Goal: Navigation & Orientation: Find specific page/section

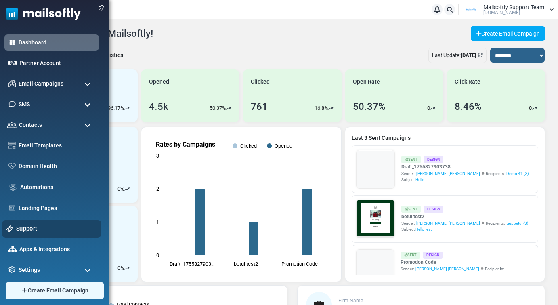
click at [25, 227] on link "Support" at bounding box center [56, 228] width 81 height 9
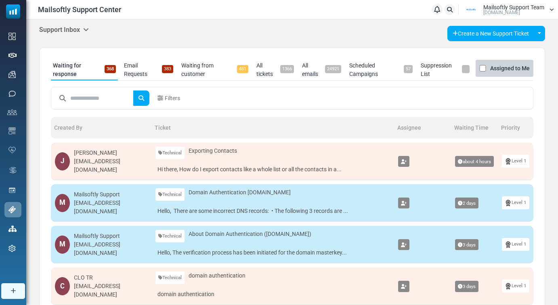
click at [88, 30] on icon at bounding box center [86, 29] width 6 height 6
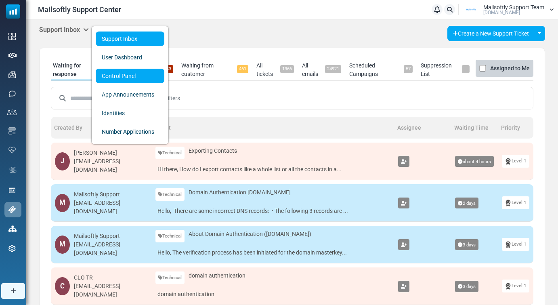
click at [127, 72] on link "Control Panel" at bounding box center [130, 76] width 69 height 15
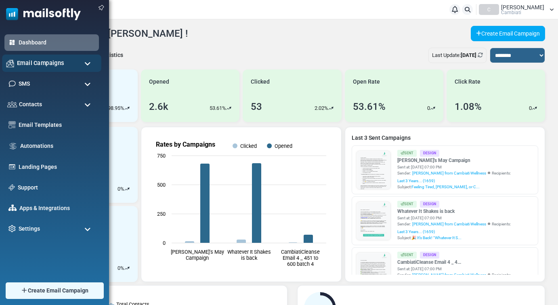
click at [45, 67] on span "Email Campaigns" at bounding box center [40, 63] width 47 height 9
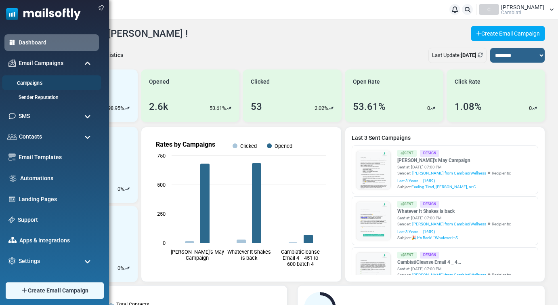
click at [34, 80] on link "Campaigns" at bounding box center [50, 84] width 97 height 8
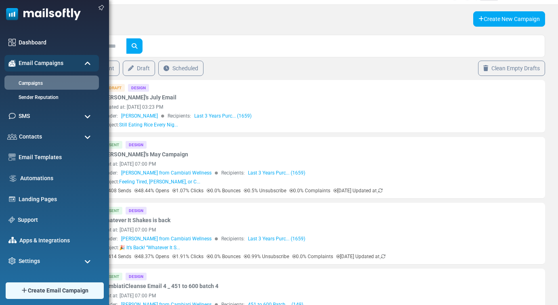
scroll to position [17, 0]
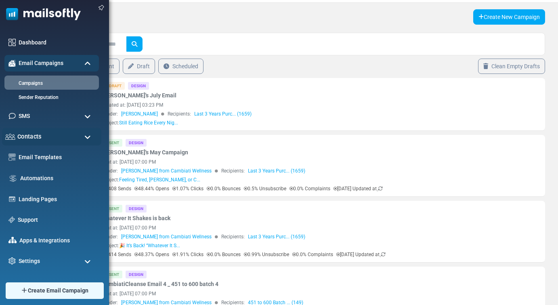
click at [34, 139] on span "Contacts" at bounding box center [29, 136] width 24 height 9
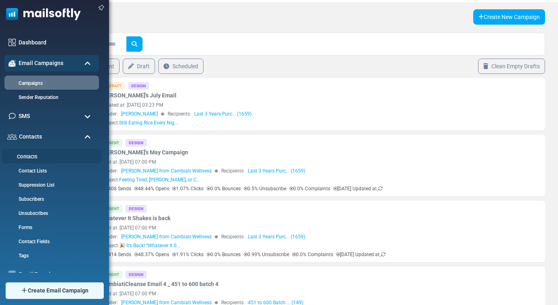
click at [28, 152] on li "Contacts" at bounding box center [51, 156] width 99 height 15
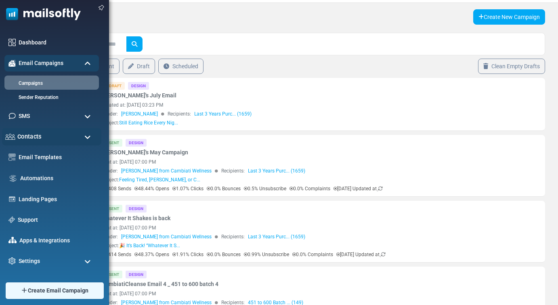
click at [33, 141] on span "Contacts" at bounding box center [29, 136] width 24 height 9
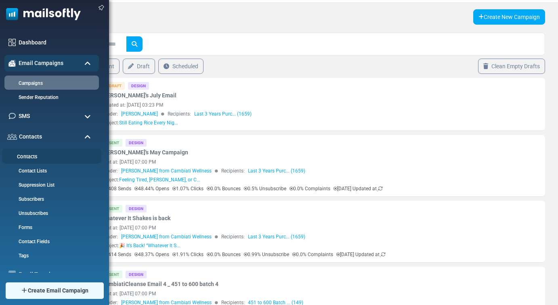
click at [31, 156] on link "Contacts" at bounding box center [50, 157] width 97 height 8
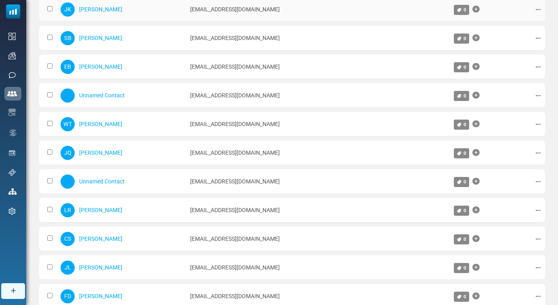
scroll to position [431, 0]
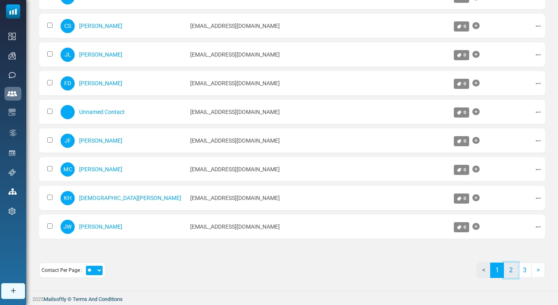
click at [515, 271] on link "2" at bounding box center [511, 270] width 14 height 15
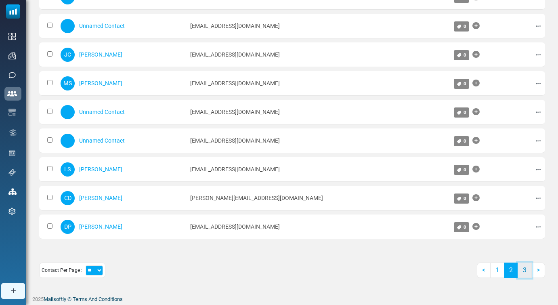
click at [529, 270] on link "3" at bounding box center [525, 270] width 14 height 15
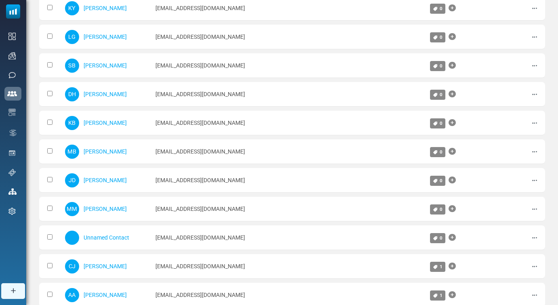
scroll to position [0, 0]
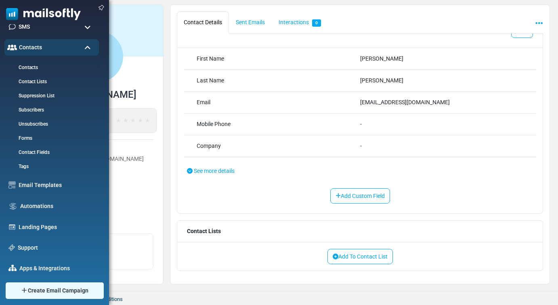
scroll to position [81, 0]
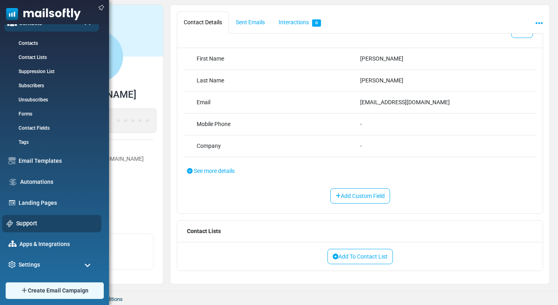
click at [32, 222] on link "Support" at bounding box center [56, 223] width 81 height 9
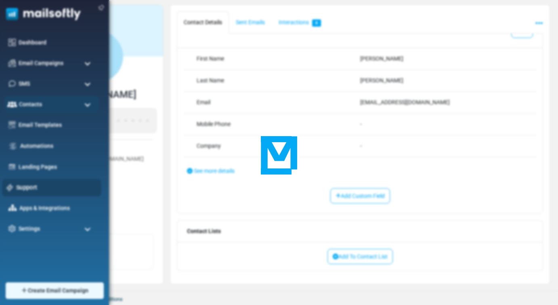
scroll to position [0, 0]
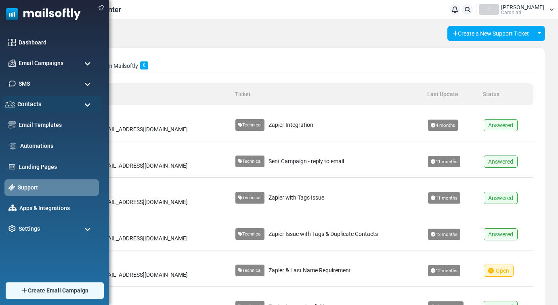
click at [39, 105] on span "Contacts" at bounding box center [29, 104] width 24 height 9
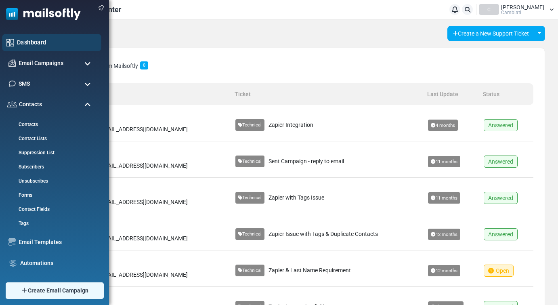
click at [40, 39] on link "Dashboard" at bounding box center [57, 42] width 80 height 9
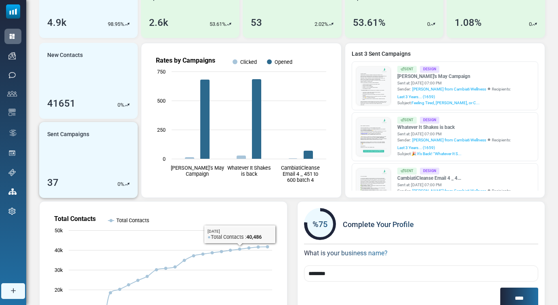
scroll to position [80, 0]
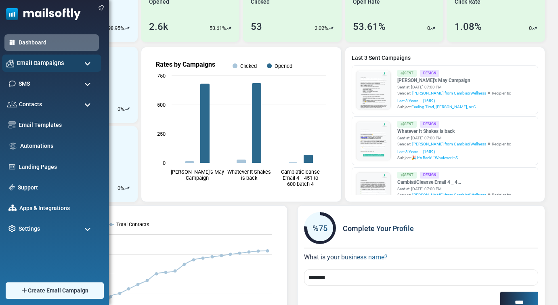
click at [36, 71] on div "Email Campaigns" at bounding box center [51, 63] width 99 height 17
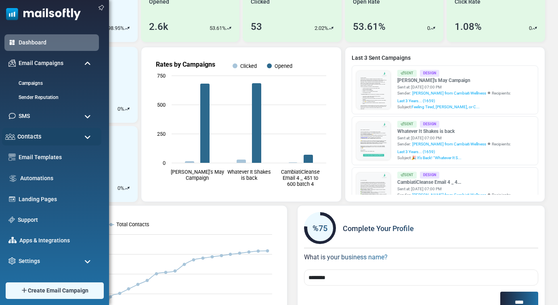
click at [35, 141] on span "Contacts" at bounding box center [29, 136] width 24 height 9
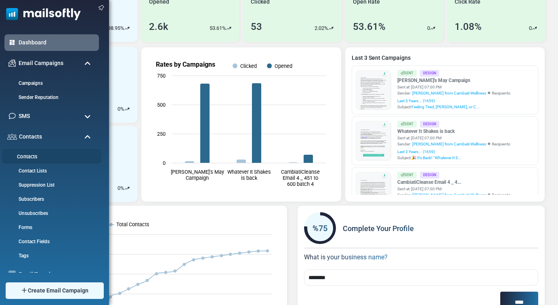
click at [33, 158] on link "Contacts" at bounding box center [50, 157] width 97 height 8
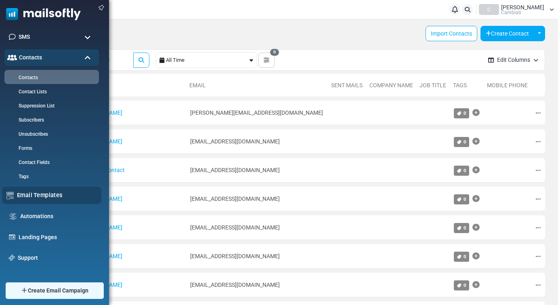
scroll to position [81, 0]
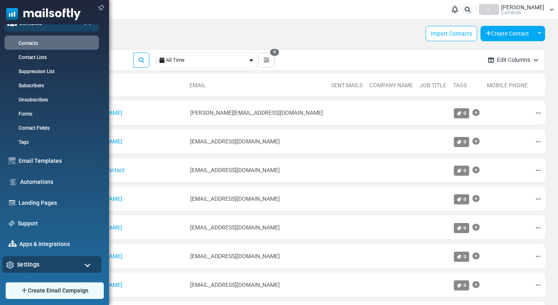
click at [36, 265] on span "Settings" at bounding box center [28, 264] width 23 height 9
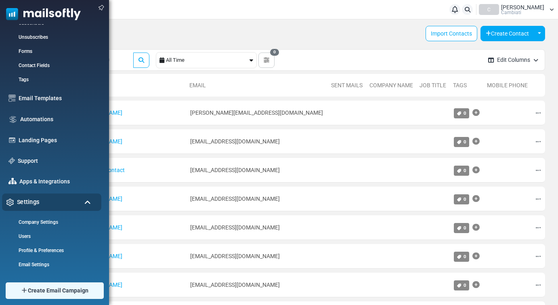
scroll to position [198, 0]
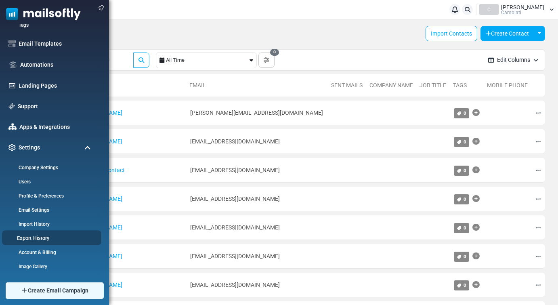
click at [32, 236] on link "Export History" at bounding box center [50, 238] width 97 height 8
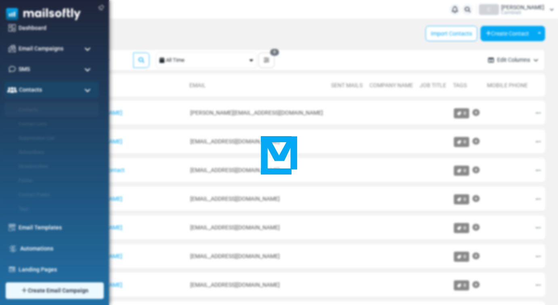
scroll to position [0, 0]
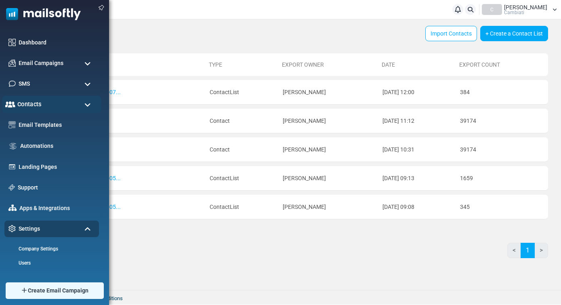
click at [60, 103] on div "Contacts" at bounding box center [51, 104] width 99 height 17
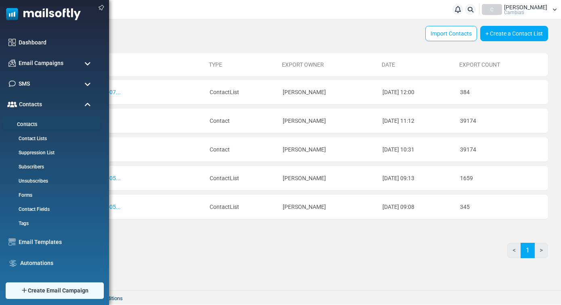
click at [35, 125] on link "Contacts" at bounding box center [50, 125] width 97 height 8
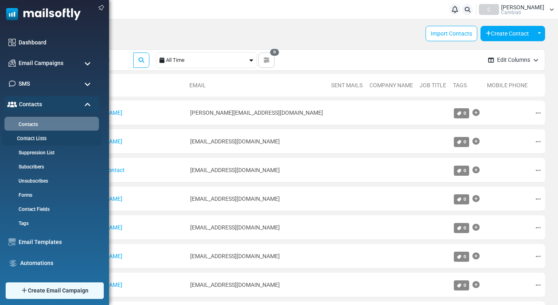
click at [32, 139] on link "Contact Lists" at bounding box center [50, 139] width 97 height 8
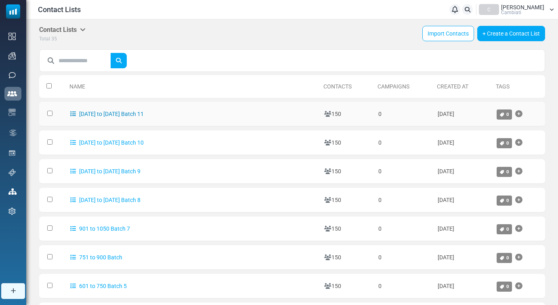
click at [116, 115] on link "[DATE] to [DATE] Batch 11" at bounding box center [107, 114] width 74 height 6
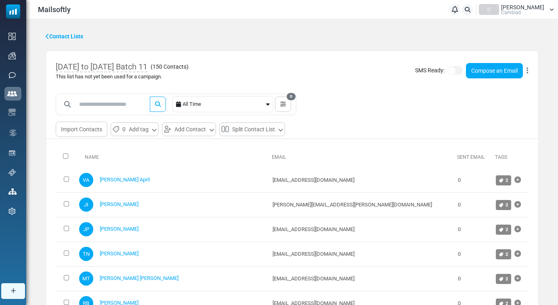
scroll to position [13, 0]
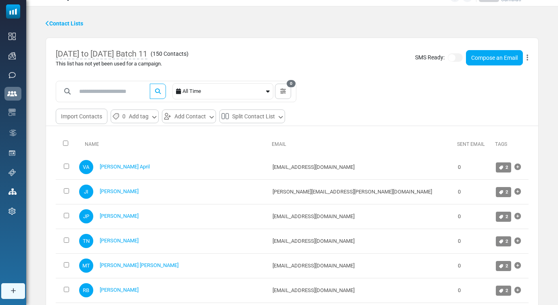
click at [530, 57] on div "[DATE] to [DATE] Batch 11 ( 150 Contacts ) This list has not yet been used for …" at bounding box center [292, 58] width 492 height 40
click at [528, 58] on icon at bounding box center [528, 58] width 2 height 0
click at [353, 90] on div "All Time 0 Save Filter Filter Name Cancel Save Filter Contacts You can create a…" at bounding box center [292, 102] width 492 height 43
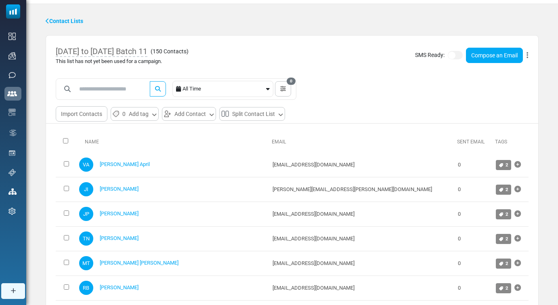
scroll to position [0, 0]
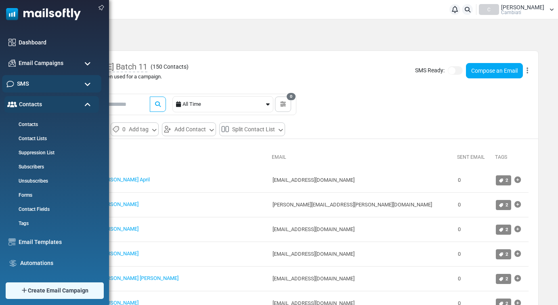
click at [27, 86] on span "SMS" at bounding box center [23, 83] width 12 height 9
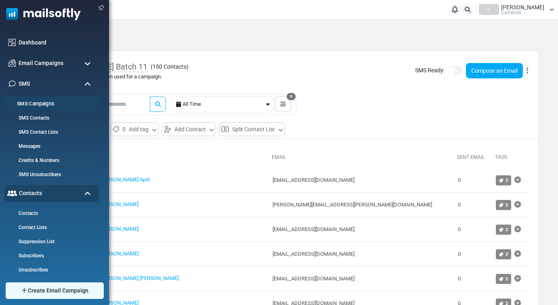
click at [26, 102] on link "SMS Campaigns" at bounding box center [50, 104] width 97 height 8
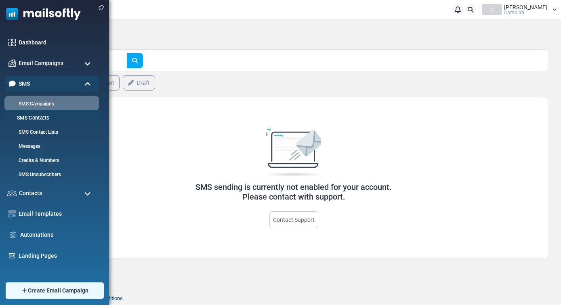
click at [29, 117] on link "SMS Contacts" at bounding box center [50, 118] width 97 height 8
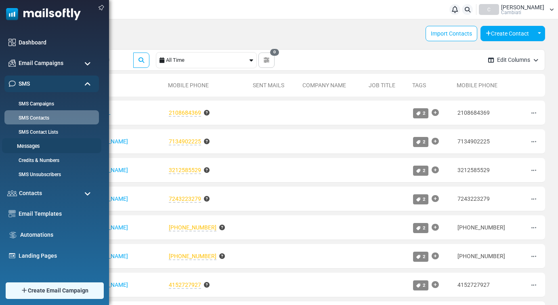
click at [28, 146] on link "Messages" at bounding box center [50, 147] width 97 height 8
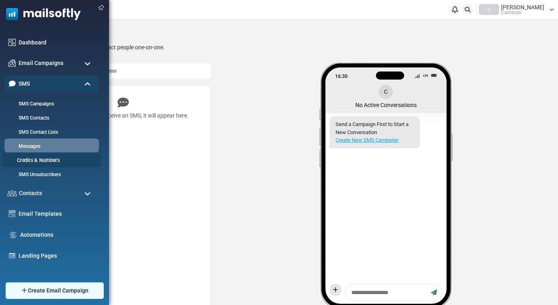
click at [30, 159] on link "Credits & Numbers" at bounding box center [50, 161] width 97 height 8
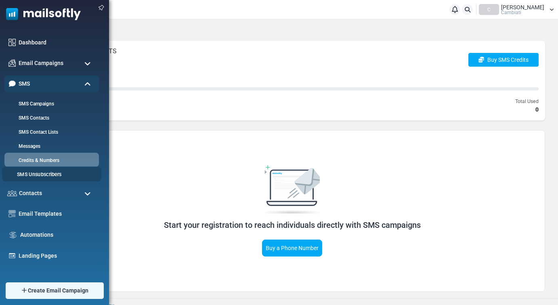
click at [30, 173] on link "SMS Unsubscribers" at bounding box center [50, 175] width 97 height 8
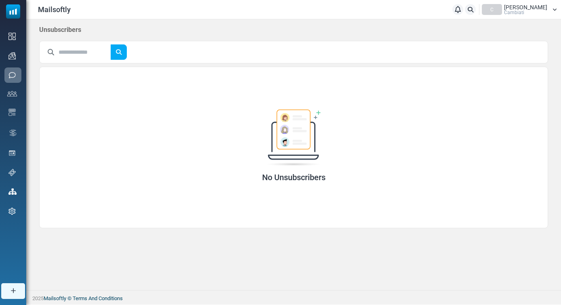
click at [518, 8] on span "[PERSON_NAME]" at bounding box center [525, 7] width 43 height 6
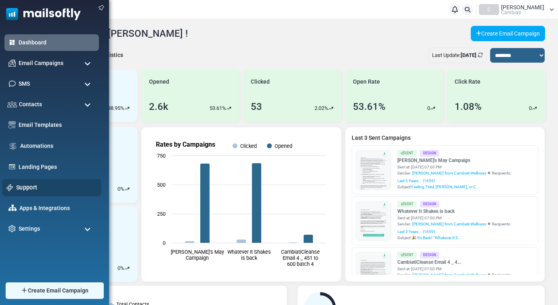
click at [31, 191] on link "Support" at bounding box center [56, 187] width 81 height 9
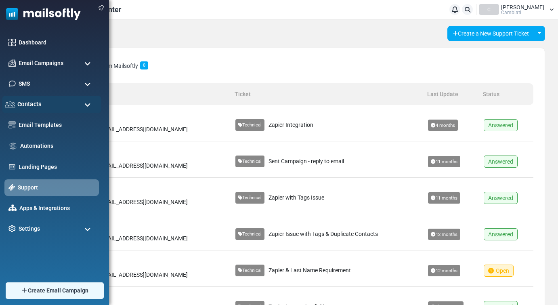
click at [23, 104] on span "Contacts" at bounding box center [29, 104] width 24 height 9
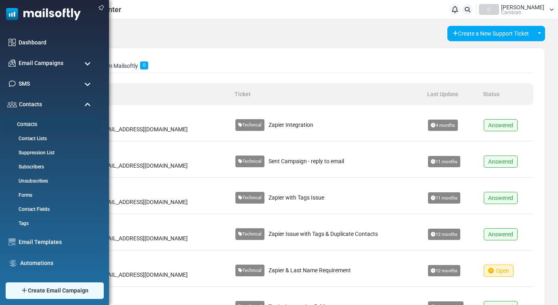
click at [36, 123] on link "Contacts" at bounding box center [50, 125] width 97 height 8
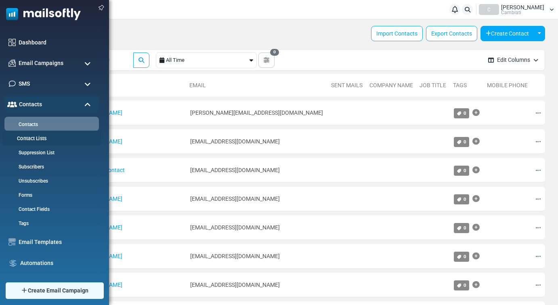
click at [36, 139] on link "Contact Lists" at bounding box center [50, 139] width 97 height 8
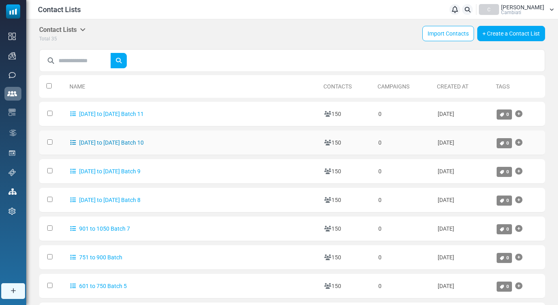
click at [117, 142] on link "[DATE] to [DATE] Batch 10" at bounding box center [107, 142] width 74 height 6
